Goal: Contribute content: Add original content to the website for others to see

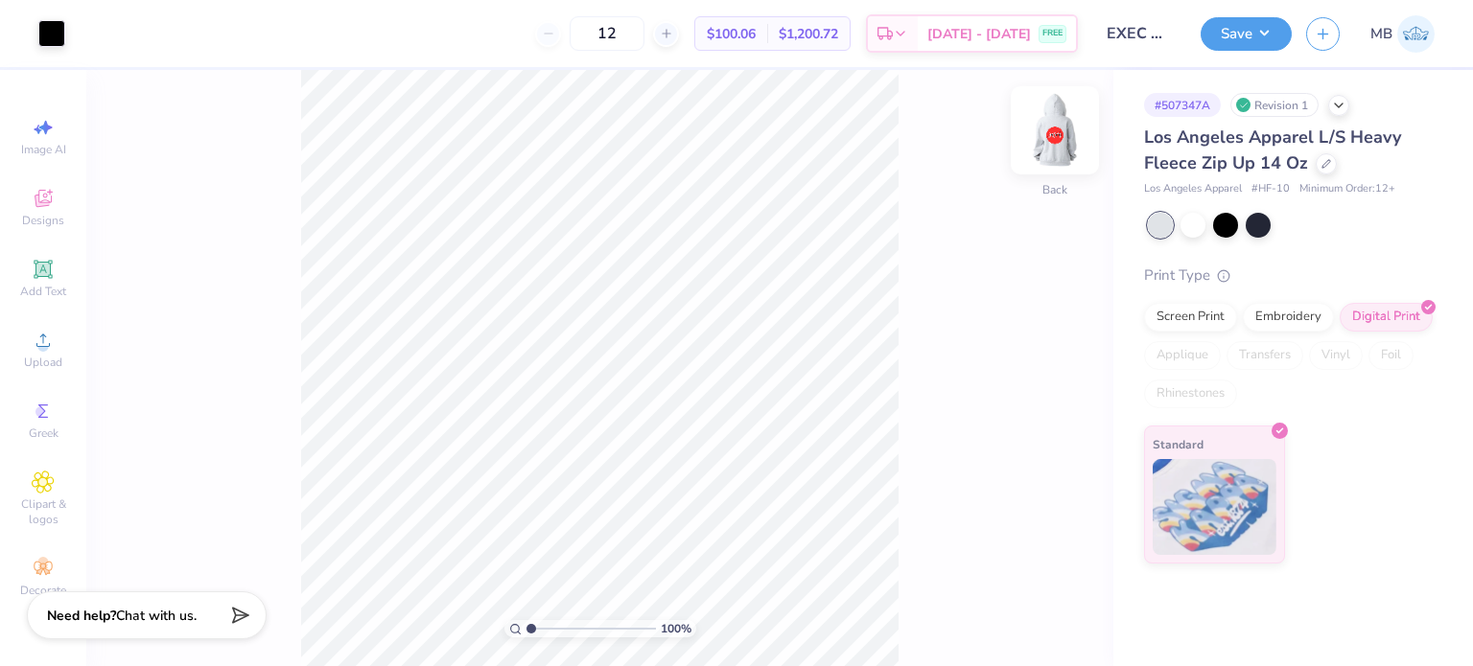
click at [1047, 126] on img at bounding box center [1054, 130] width 77 height 77
click at [42, 280] on icon at bounding box center [43, 269] width 23 height 23
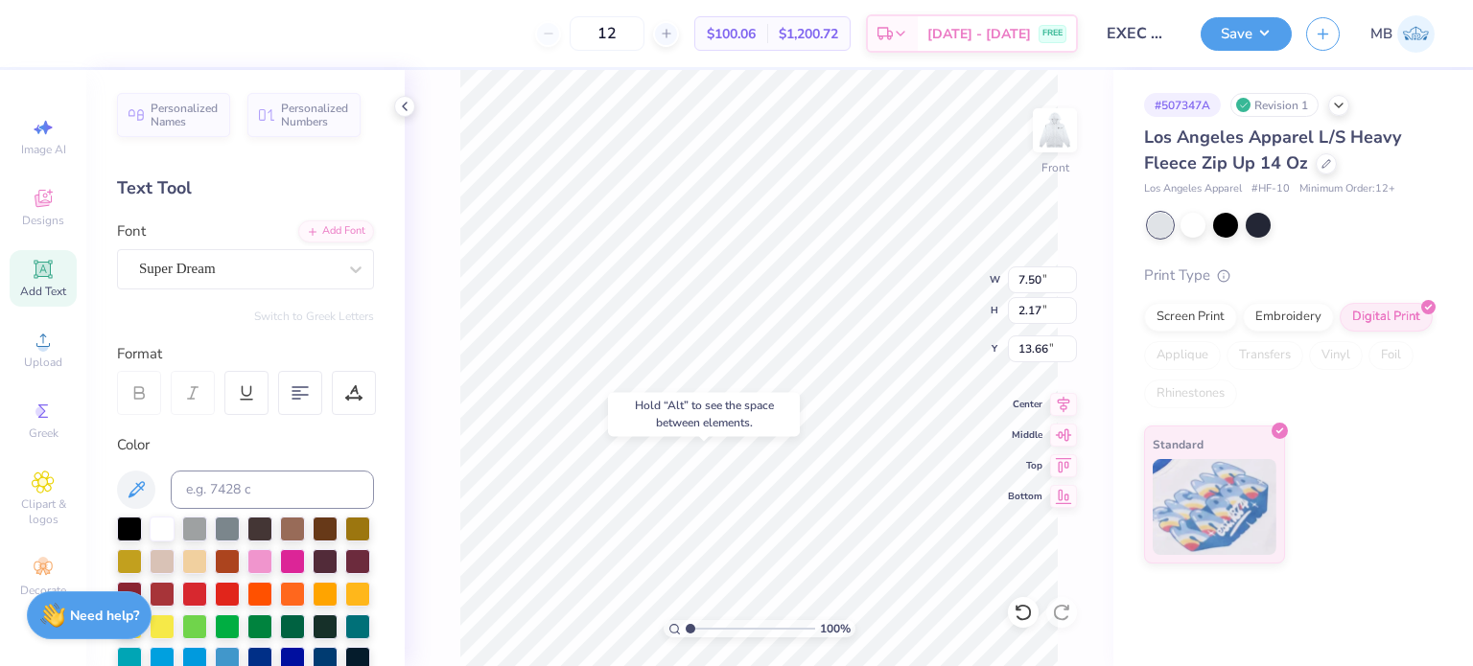
type input "14.02"
type input "9.09"
type input "10.20"
type input "6.00"
type input "9.09"
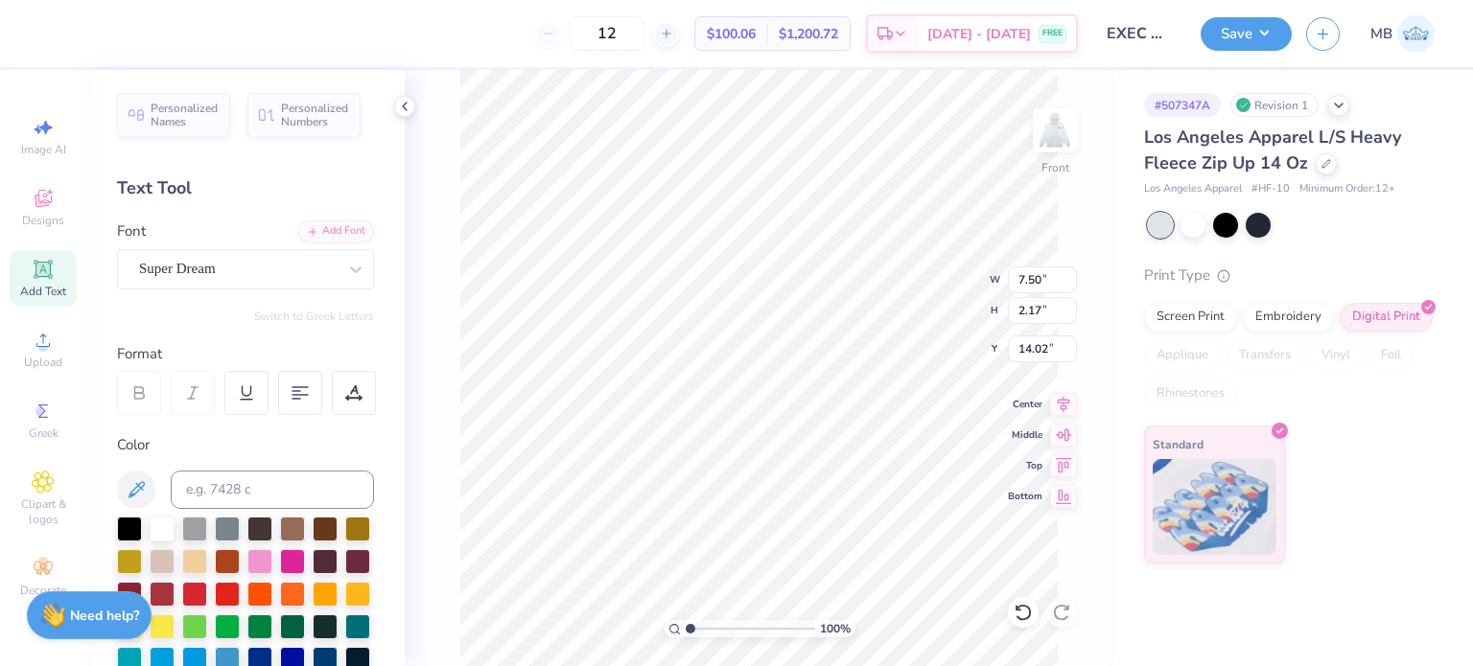
type input "10.20"
type input "6.00"
type textarea "®"
click at [184, 271] on div "Super Dream" at bounding box center [237, 269] width 201 height 30
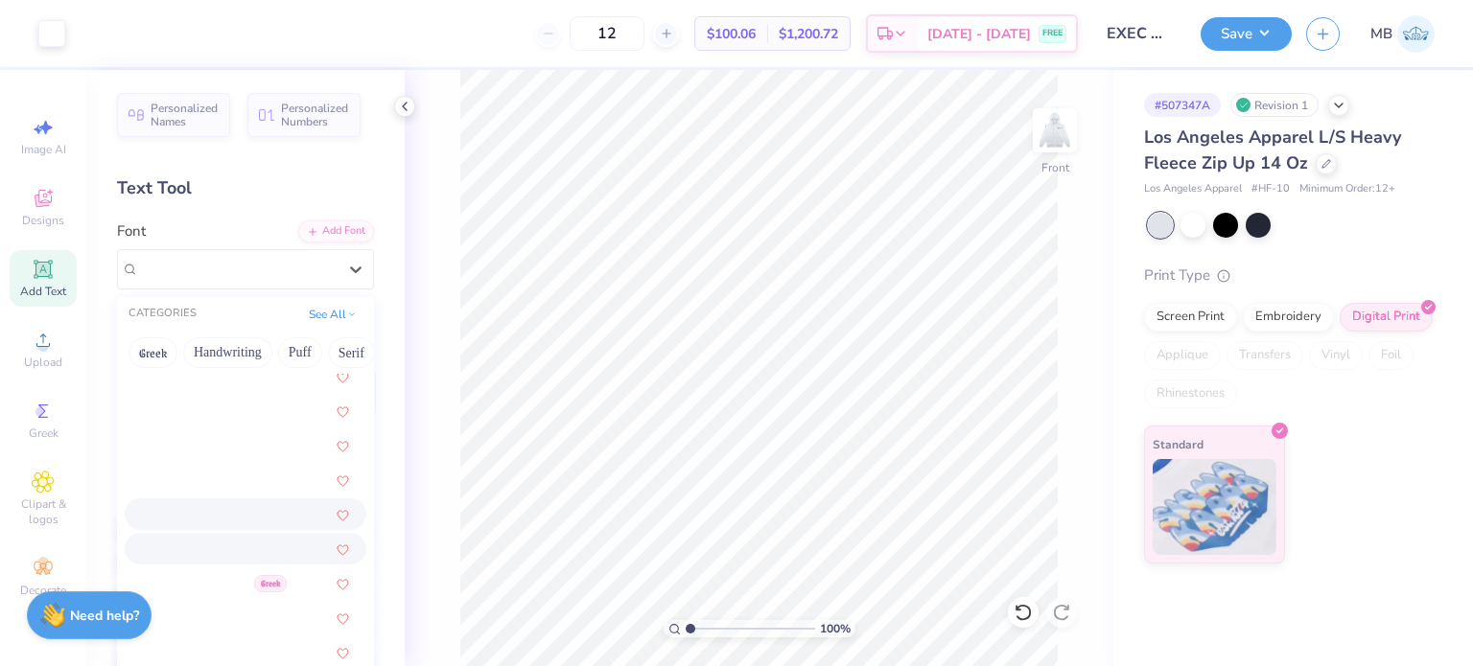
scroll to position [669, 0]
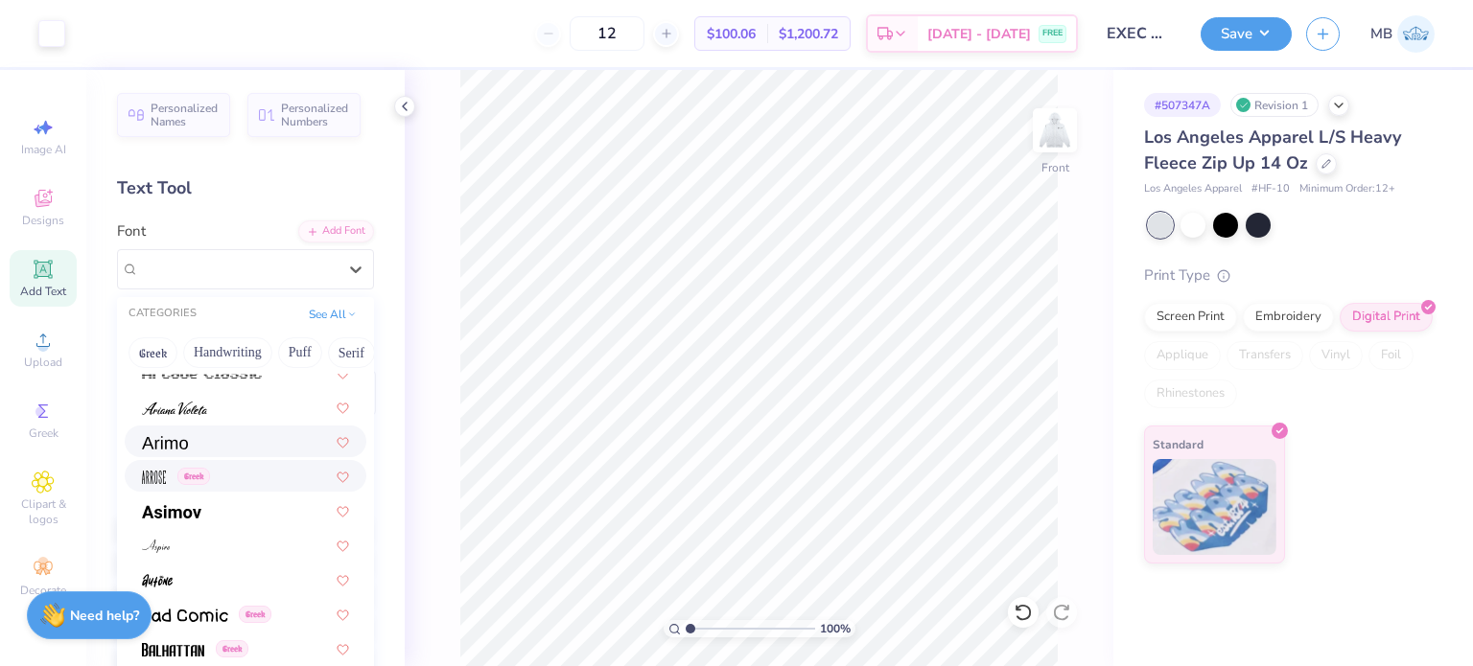
click at [188, 440] on div at bounding box center [245, 442] width 207 height 20
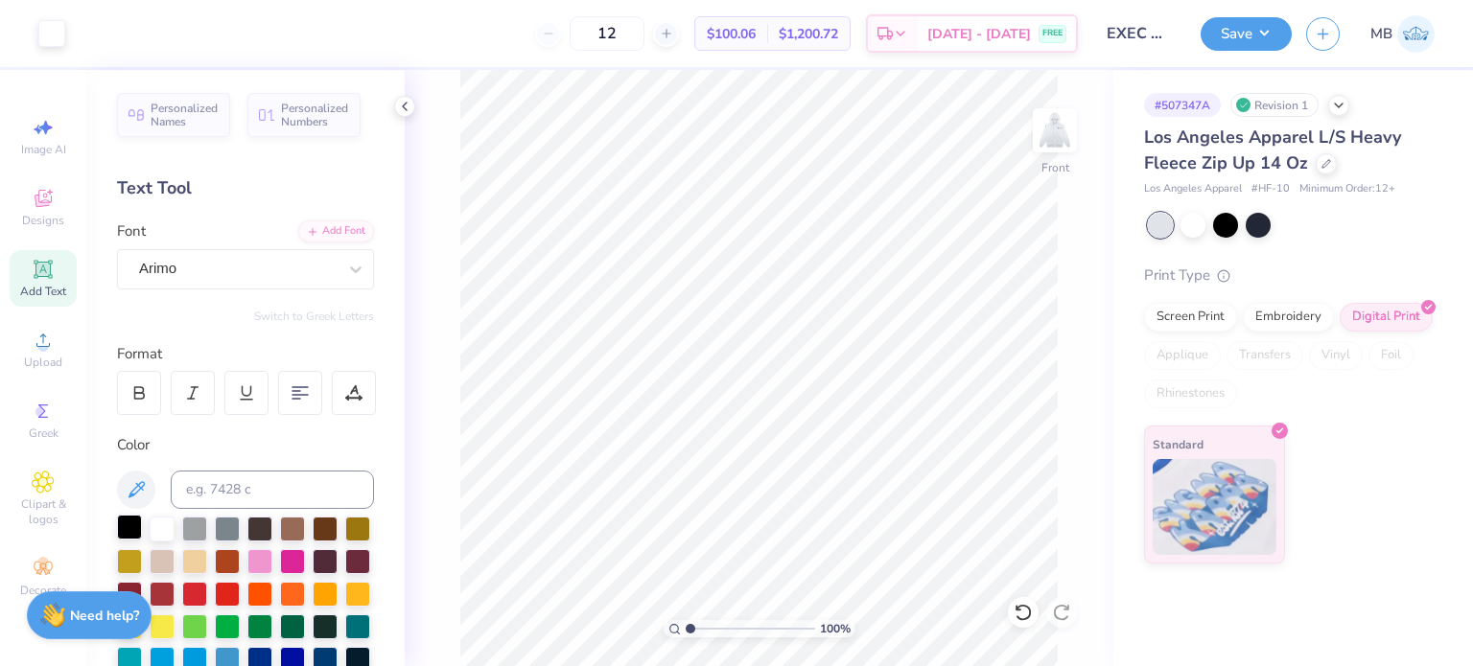
click at [124, 523] on div at bounding box center [129, 527] width 25 height 25
type input "0.84"
type input "14.02"
drag, startPoint x: 696, startPoint y: 632, endPoint x: 738, endPoint y: 630, distance: 42.2
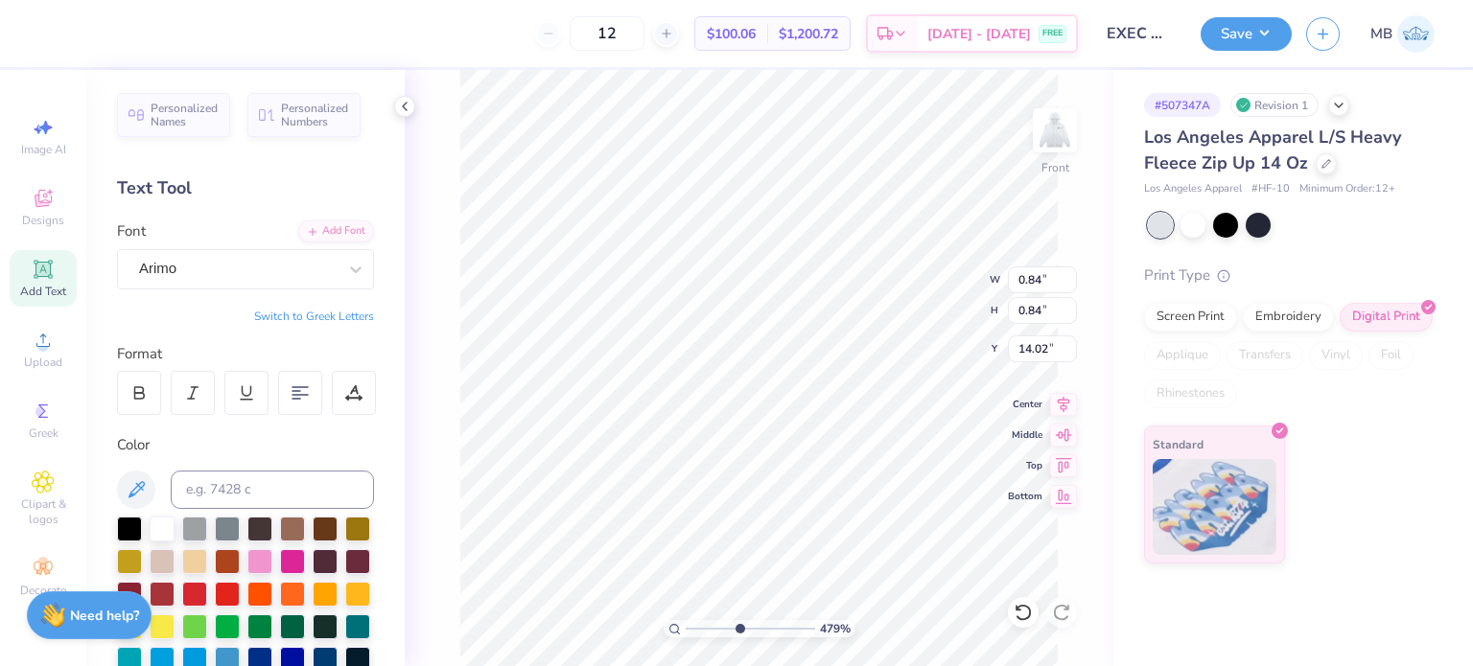
type input "4.79"
click at [738, 630] on input "range" at bounding box center [750, 628] width 129 height 17
type input "8.12"
type input "0.25"
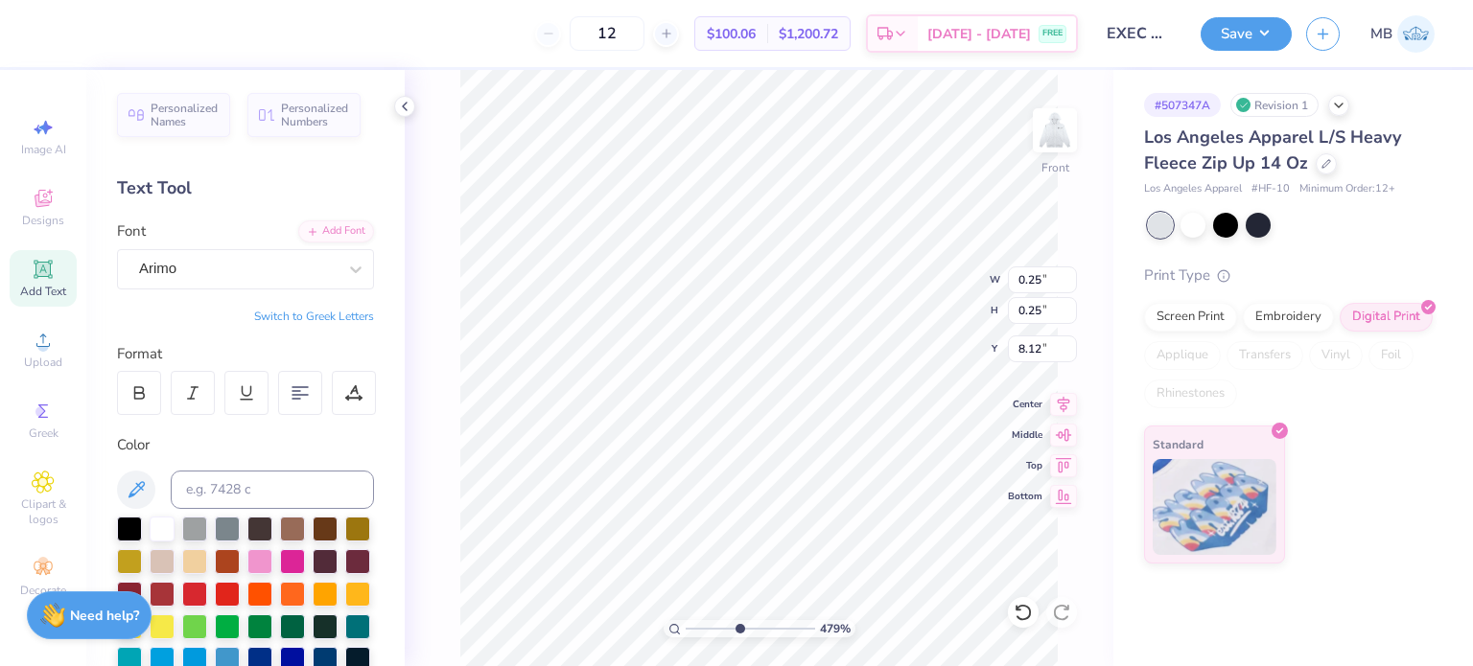
type input "9.09"
type input "9.11"
type input "6.00"
type input "0.25"
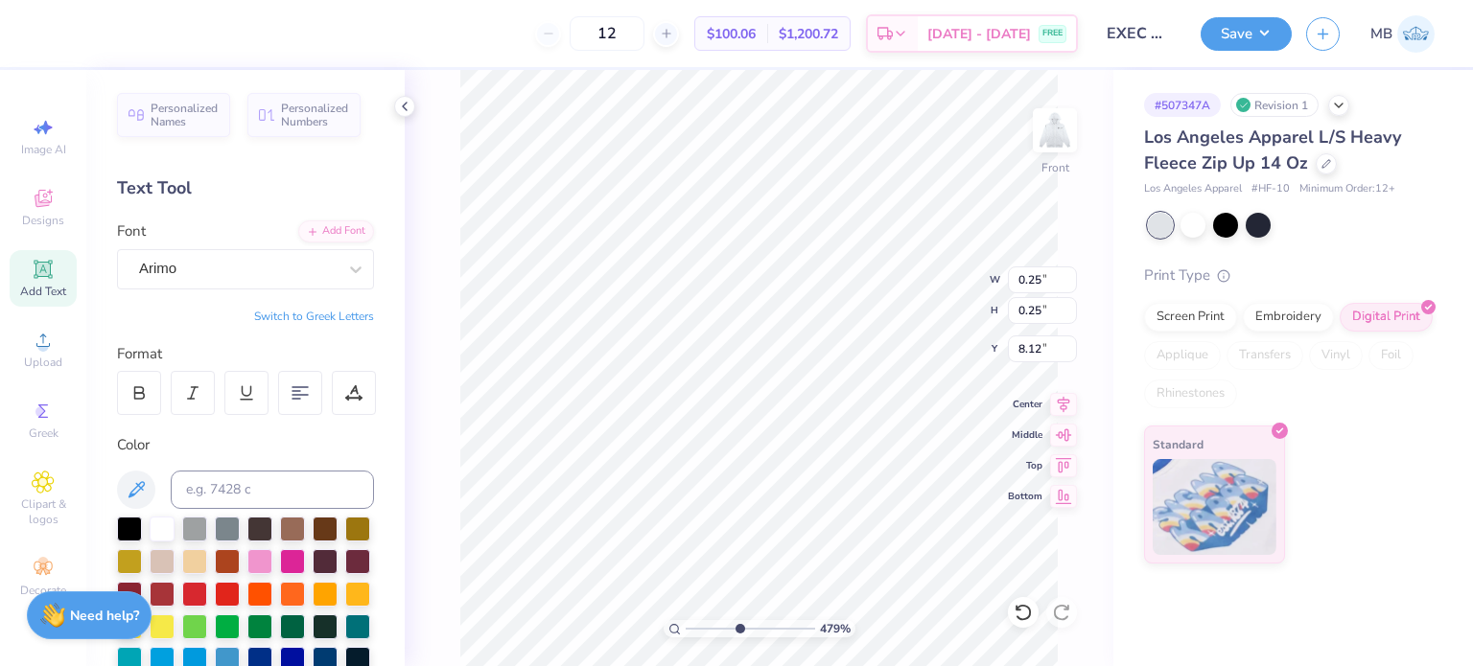
type input "8.48"
type input "0.12"
type input "9.09"
type input "9.11"
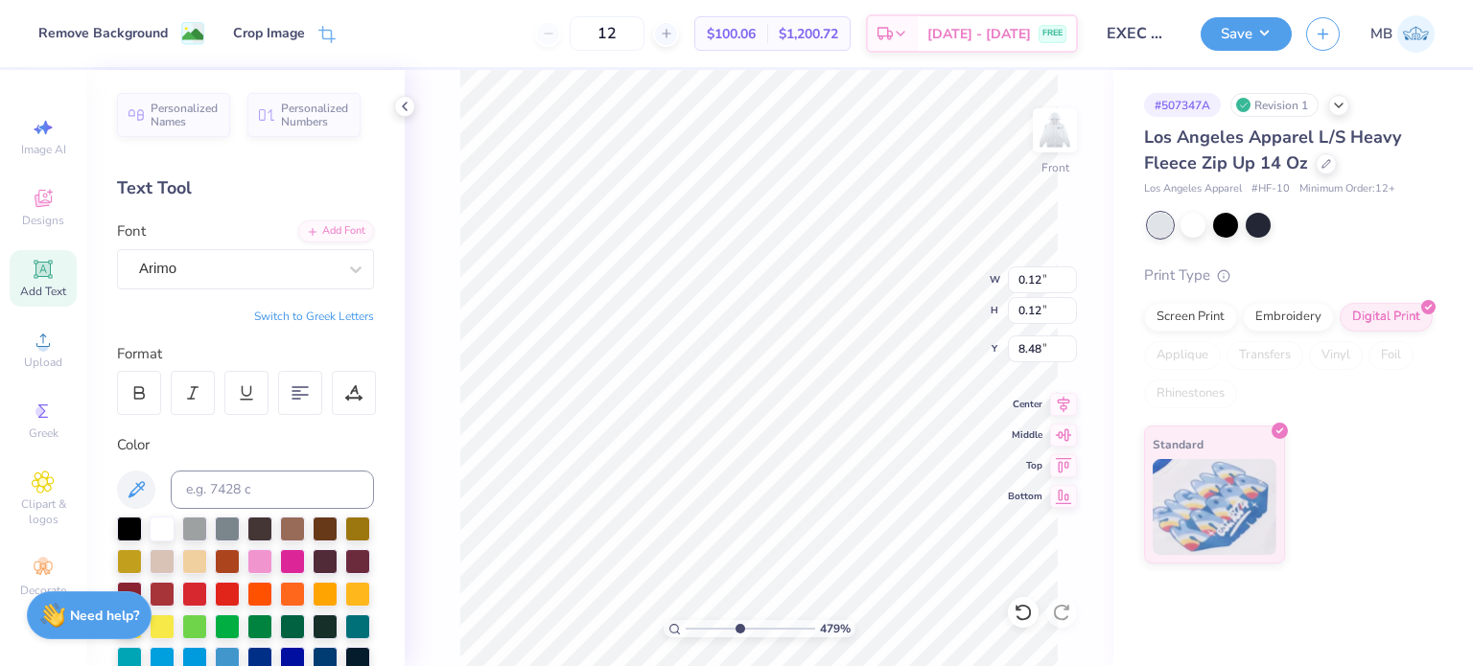
type input "6.00"
type input "0.12"
type input "8.52"
type input "9.09"
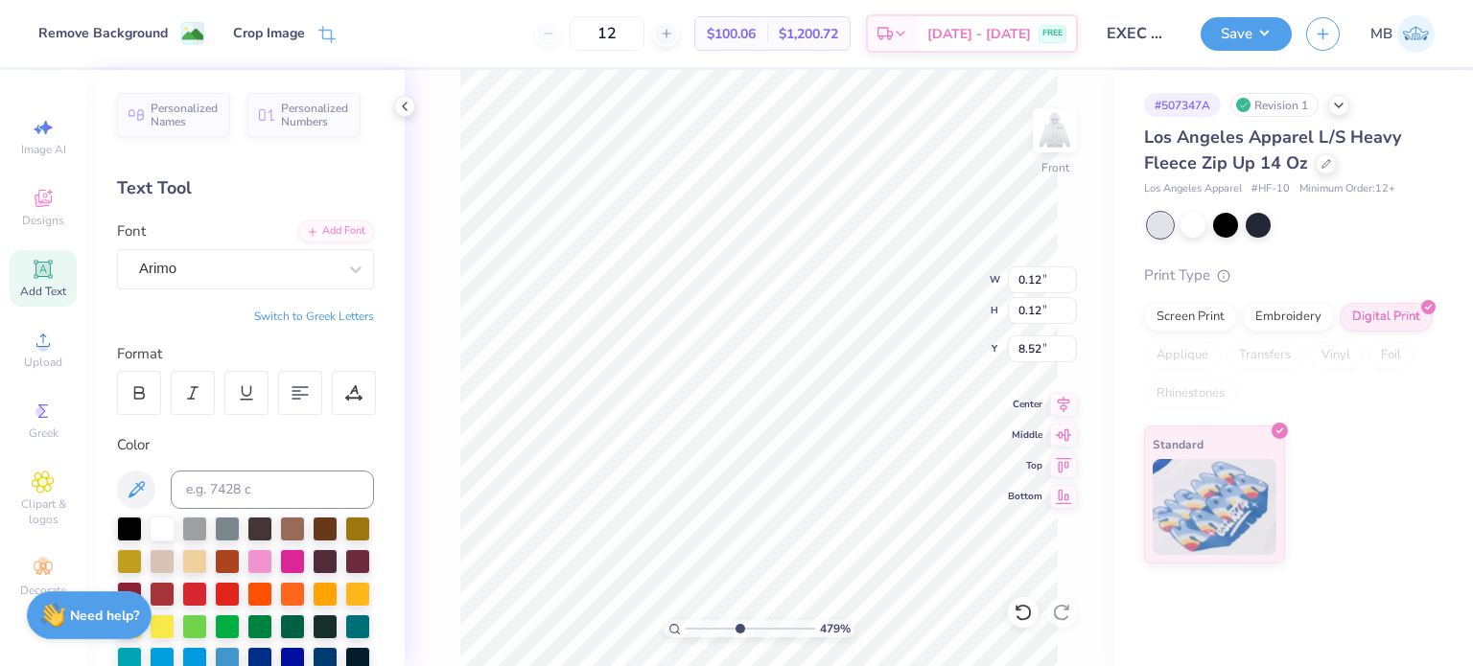
type input "9.11"
type input "6.00"
click at [1235, 38] on button "Save" at bounding box center [1246, 31] width 91 height 34
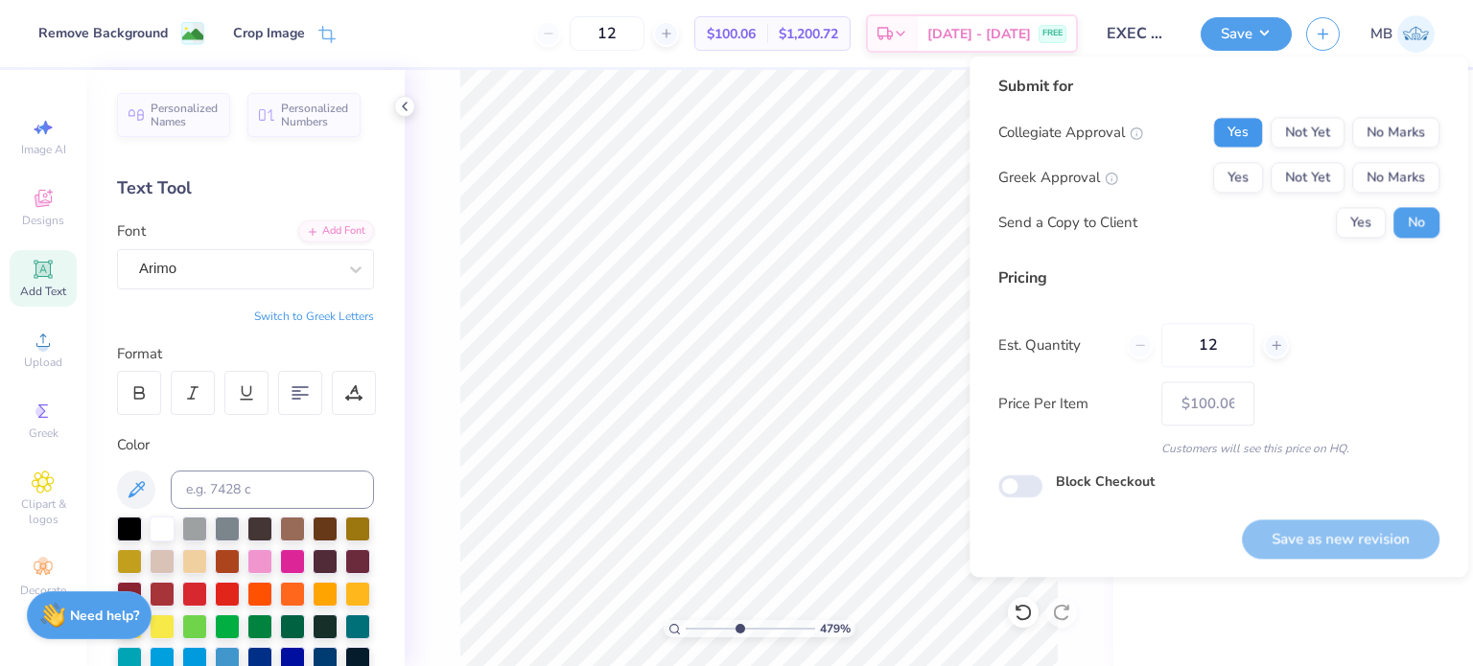
click at [1251, 128] on button "Yes" at bounding box center [1238, 132] width 50 height 31
click at [1412, 179] on button "No Marks" at bounding box center [1395, 177] width 87 height 31
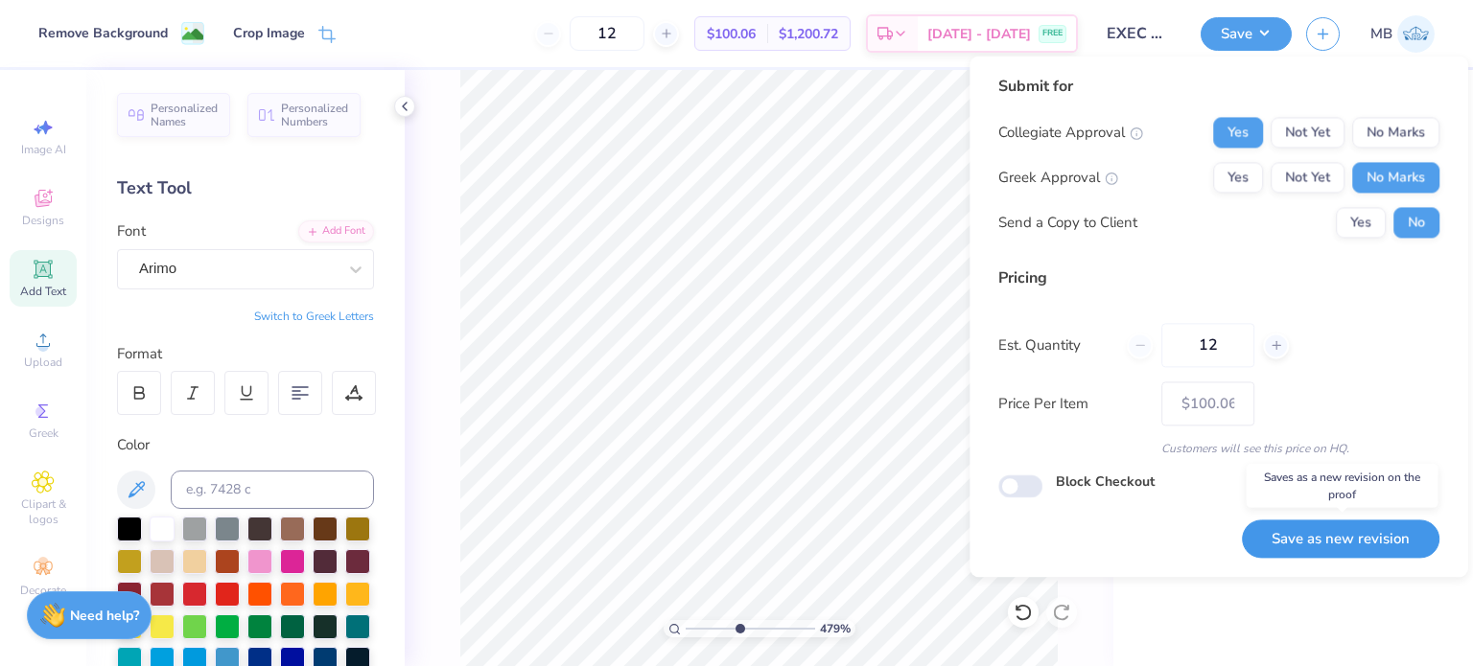
click at [1347, 535] on button "Save as new revision" at bounding box center [1341, 539] width 198 height 39
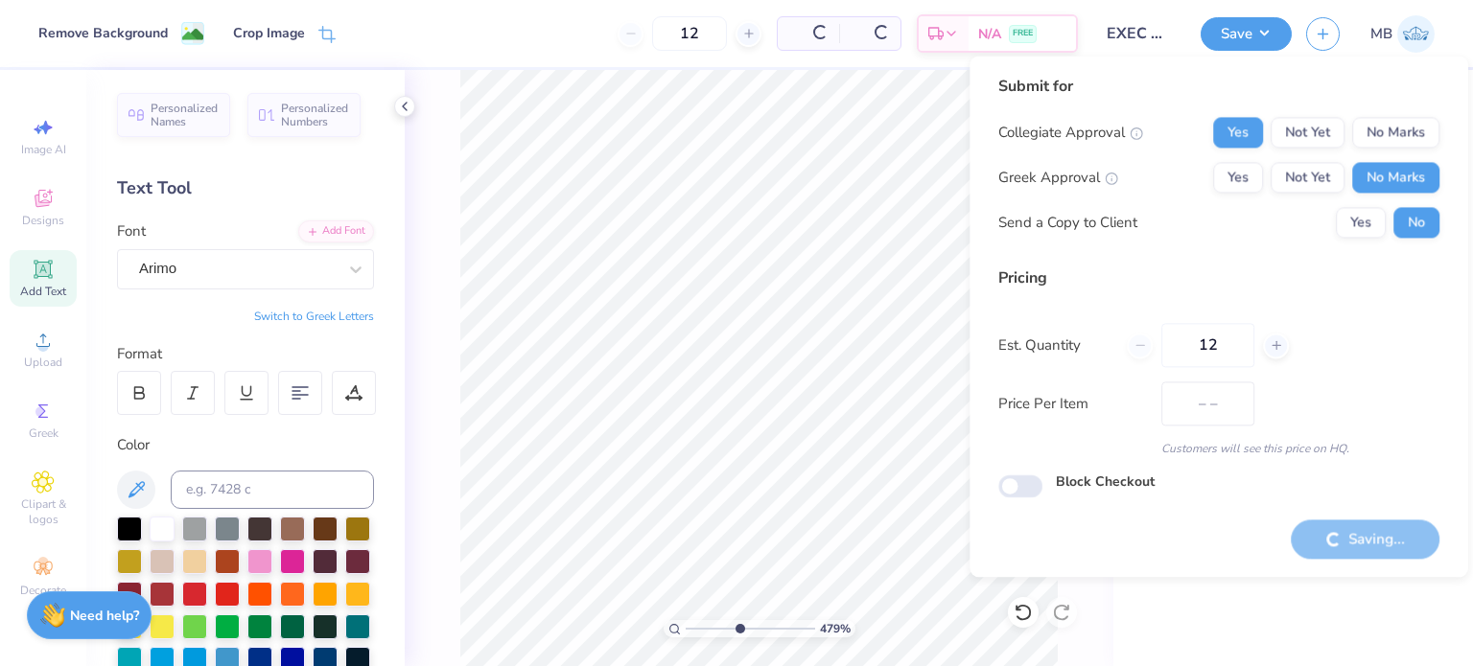
type input "$100.06"
